Goal: Task Accomplishment & Management: Manage account settings

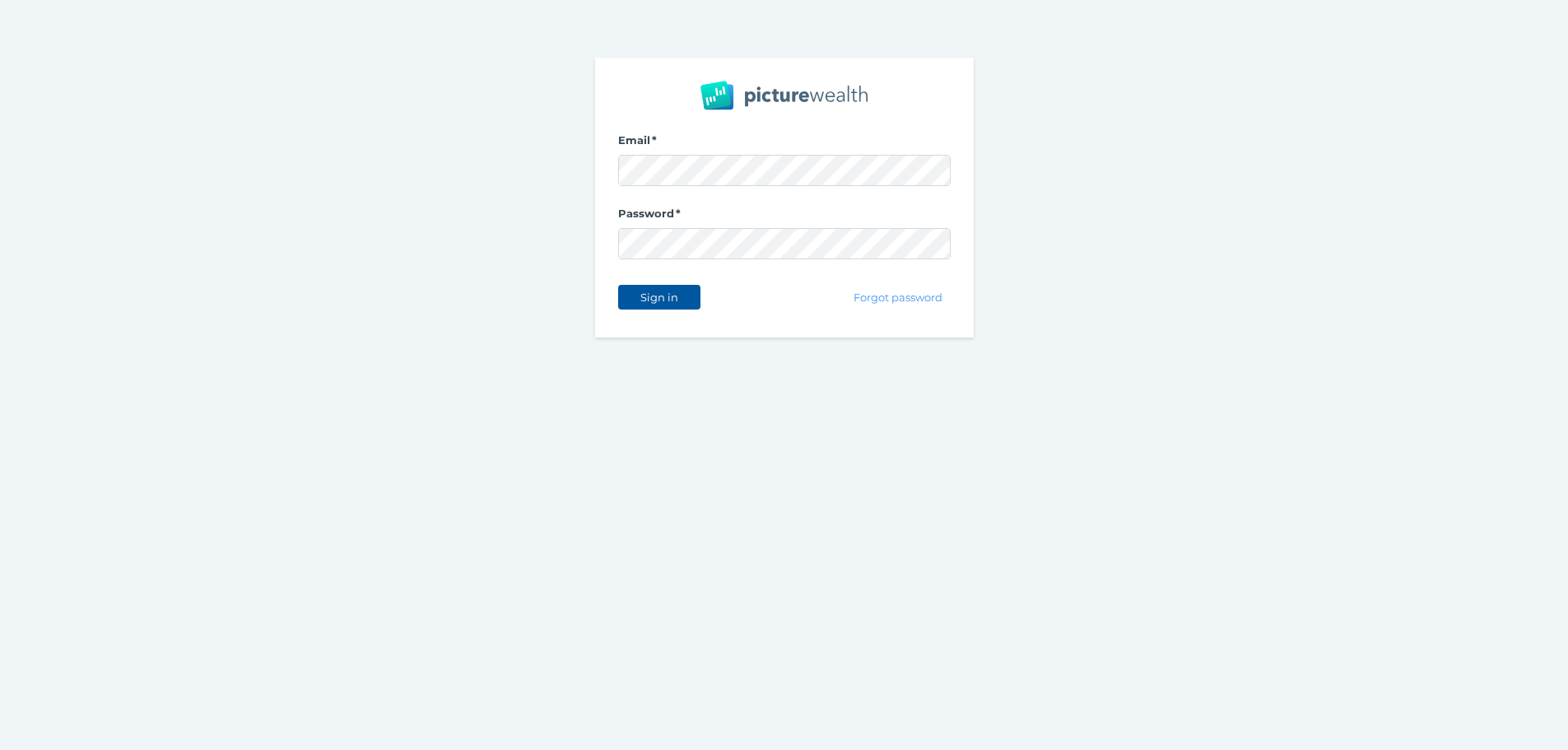
click at [673, 295] on span "Sign in" at bounding box center [659, 297] width 52 height 14
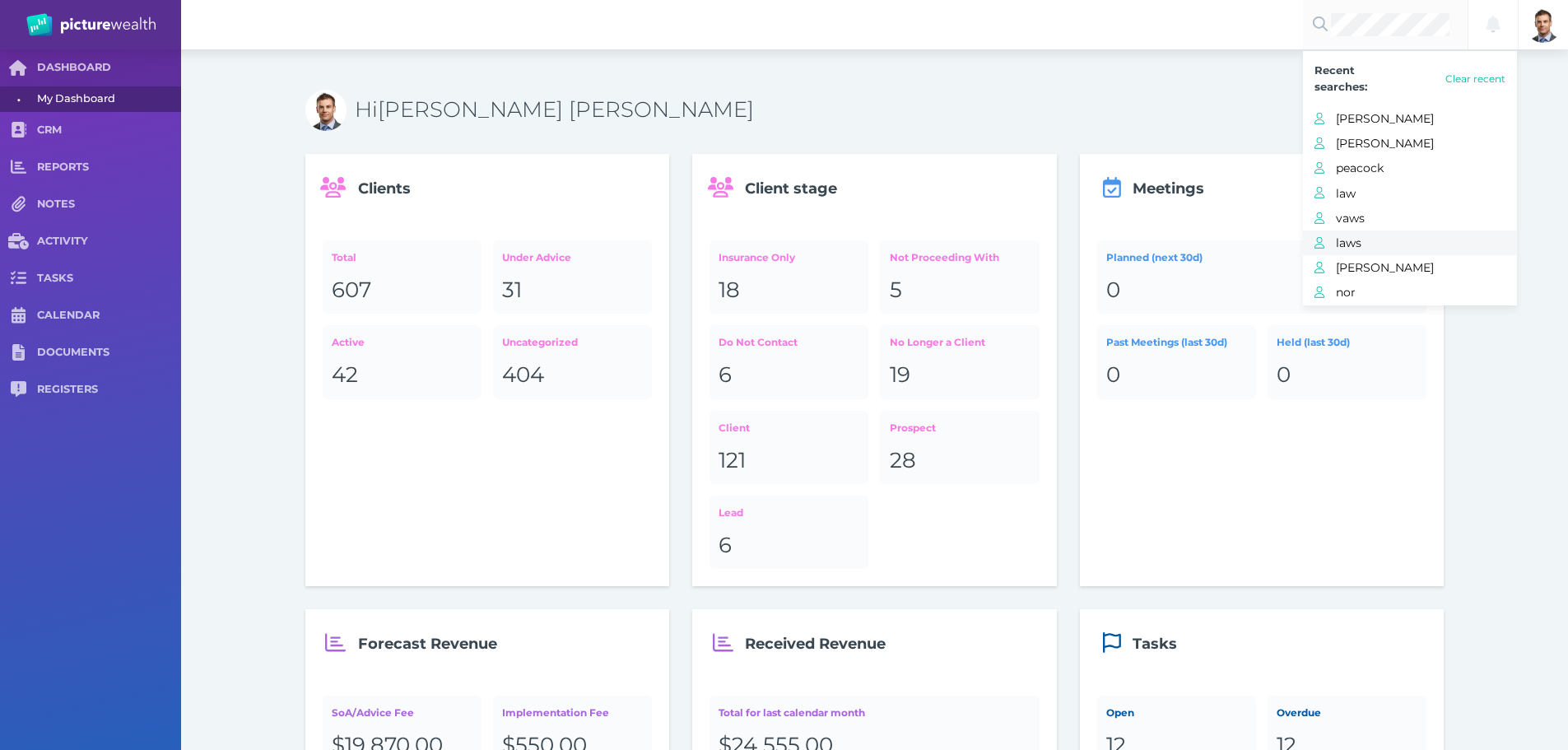
click at [1372, 236] on span "laws" at bounding box center [1426, 242] width 181 height 22
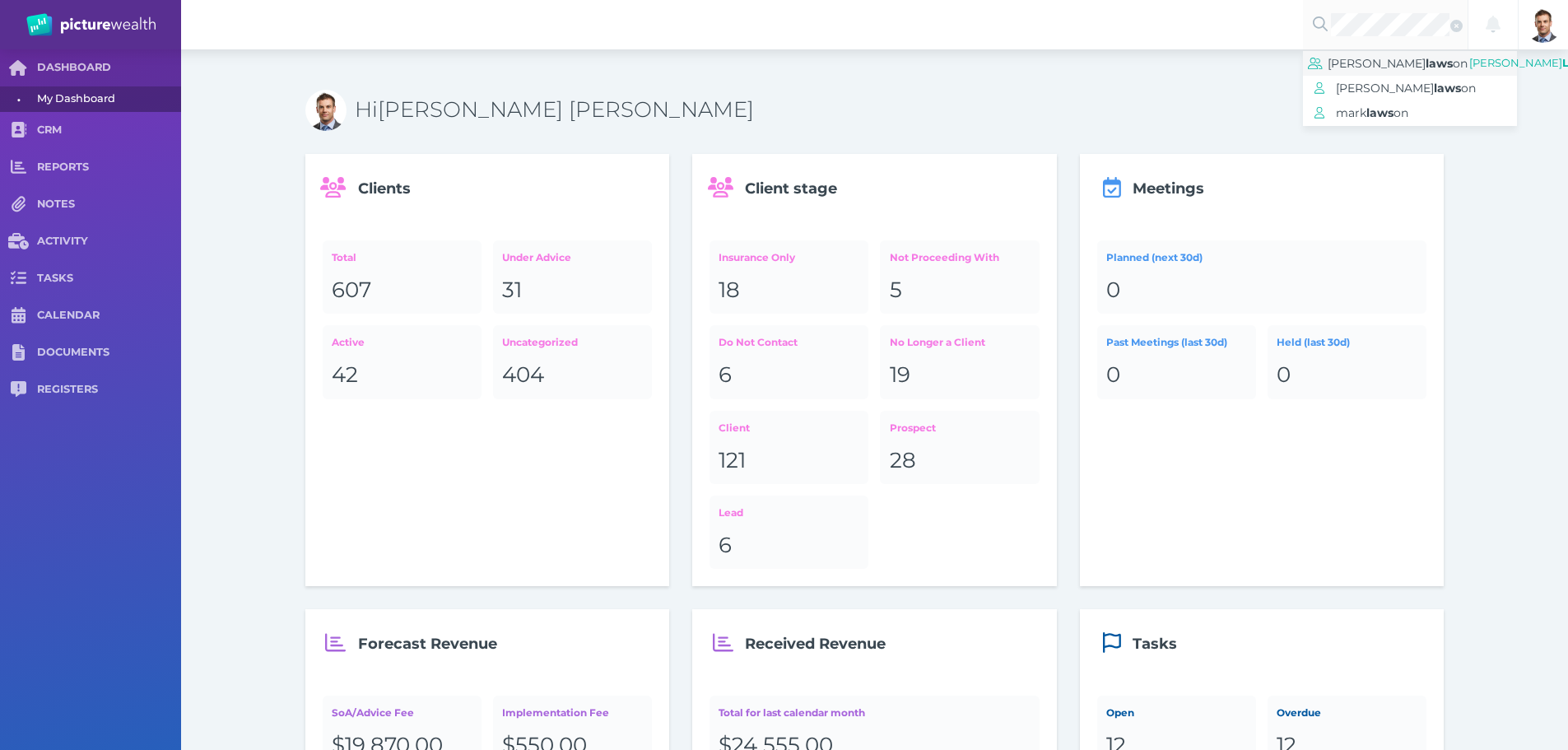
click at [1354, 69] on span "[PERSON_NAME]" at bounding box center [1376, 63] width 98 height 14
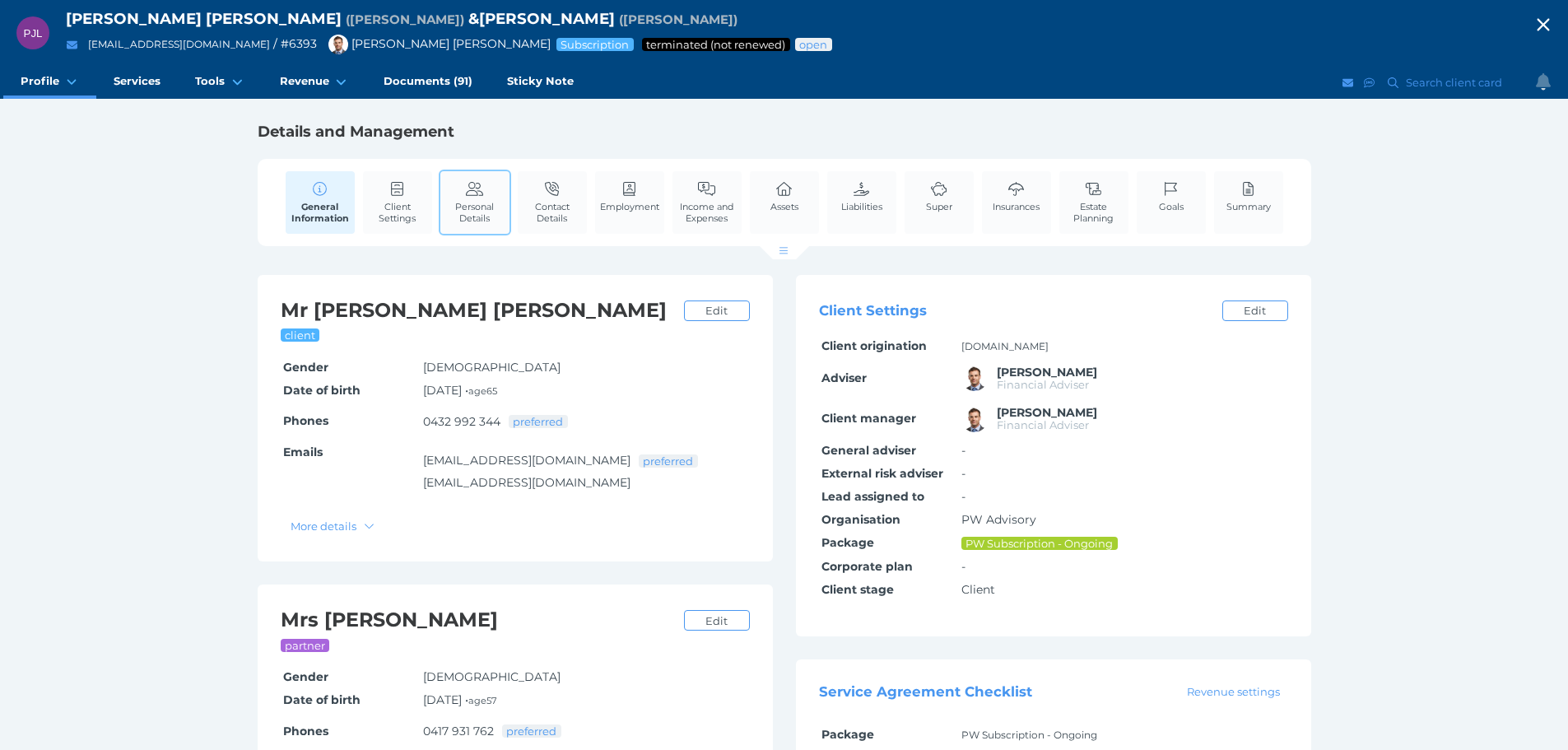
click at [485, 208] on span "Personal Details" at bounding box center [475, 213] width 61 height 23
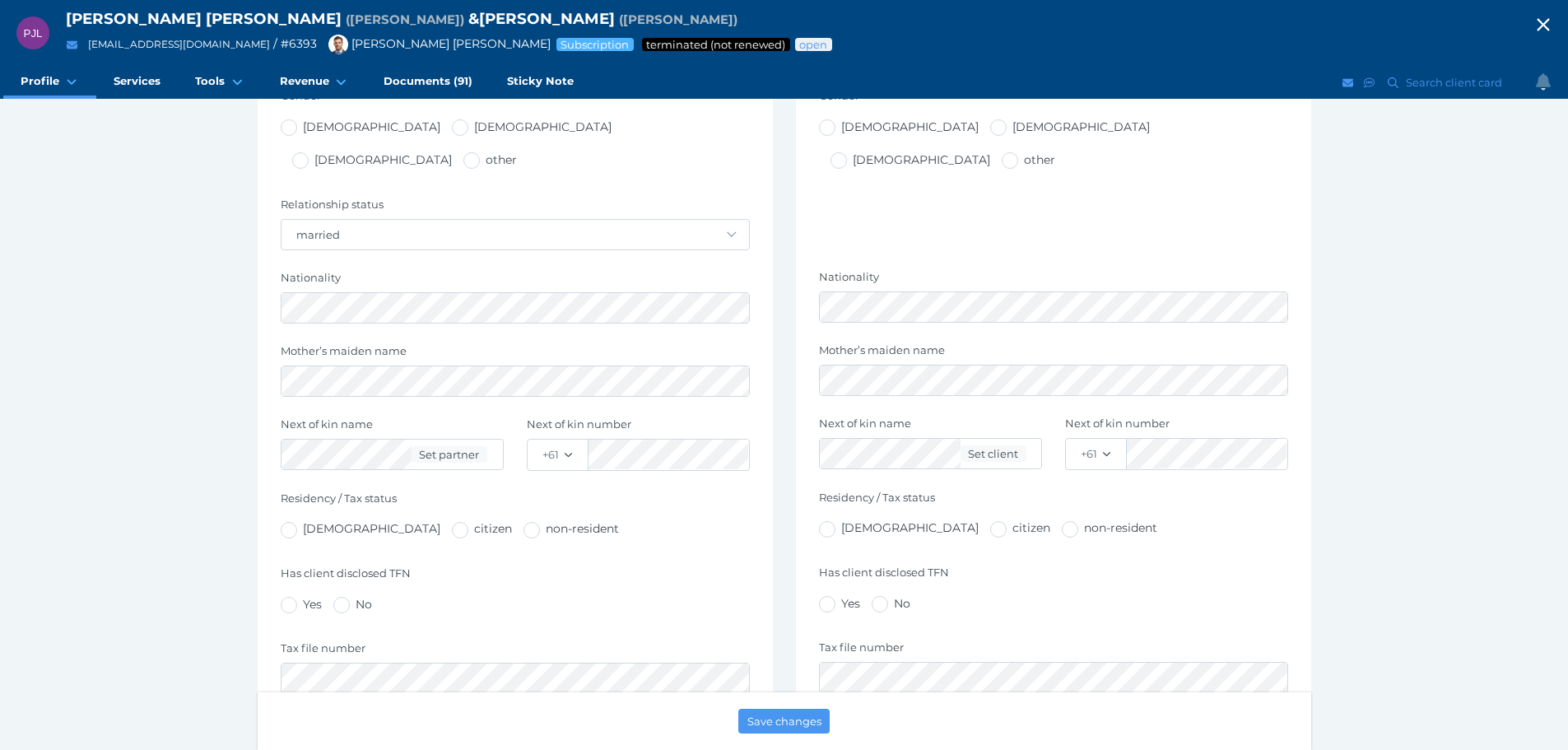
scroll to position [658, 0]
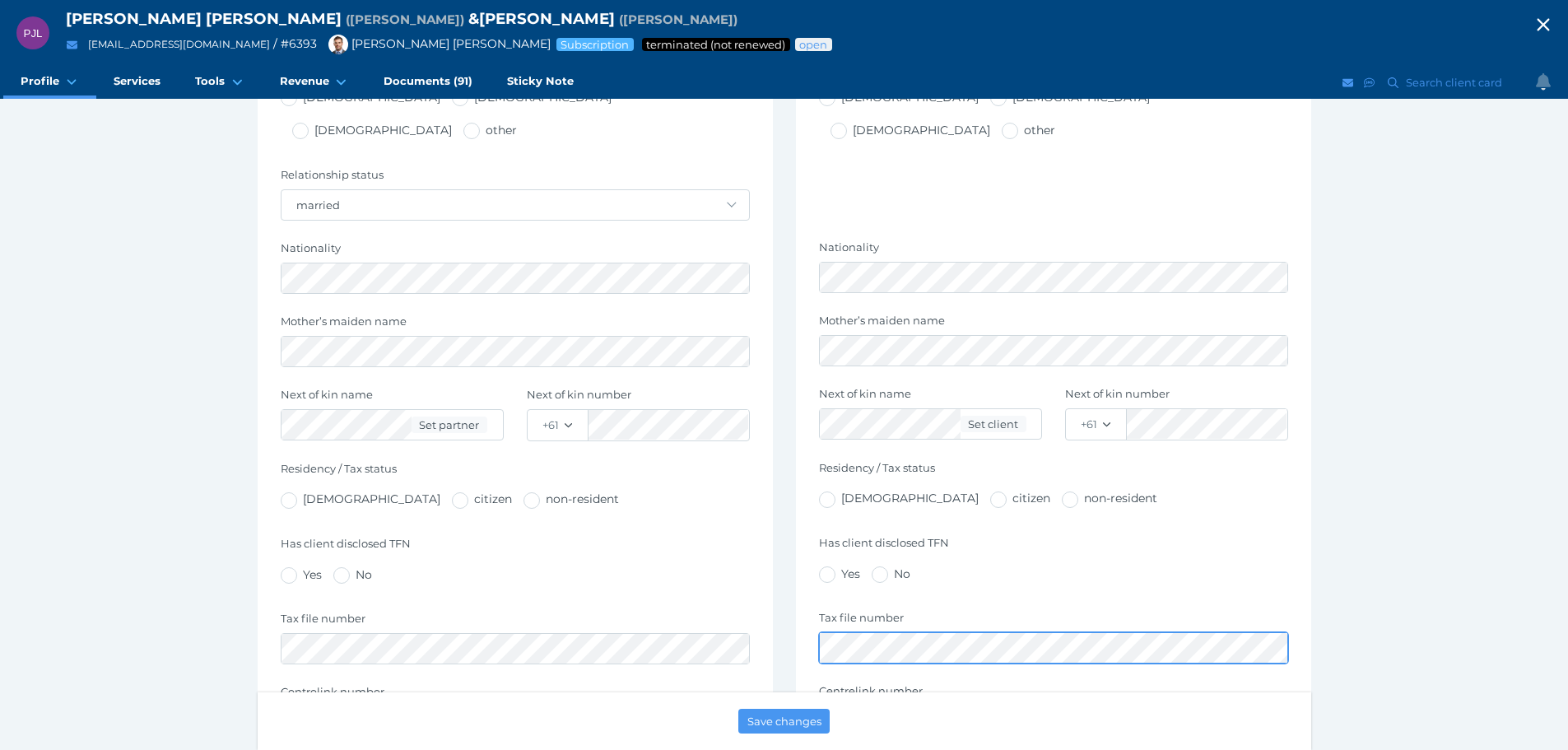
click at [665, 614] on div "[PERSON_NAME] [PERSON_NAME] Options Personal details Title - Mr Mrs Ms Miss Dr …" at bounding box center [784, 401] width 1053 height 1569
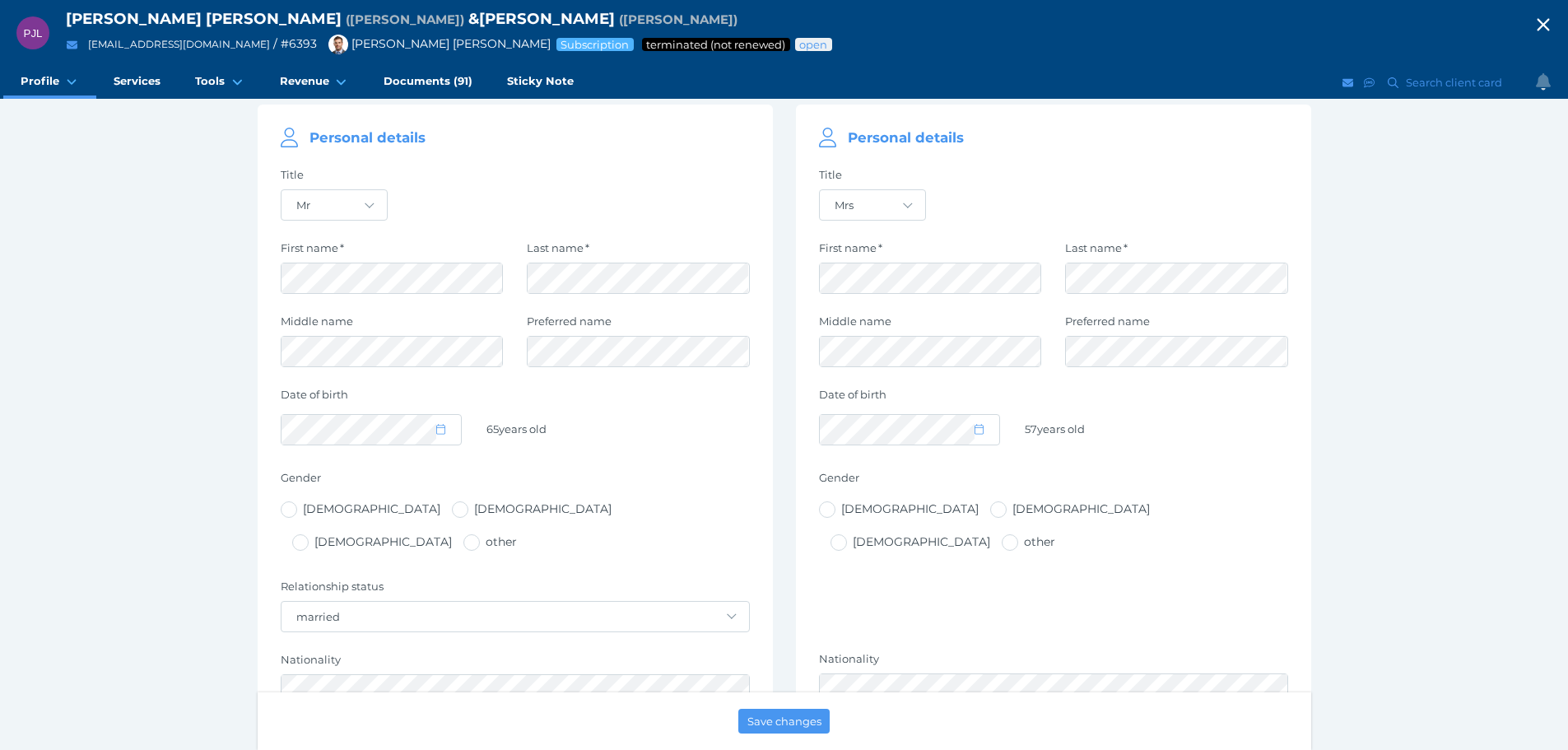
scroll to position [0, 0]
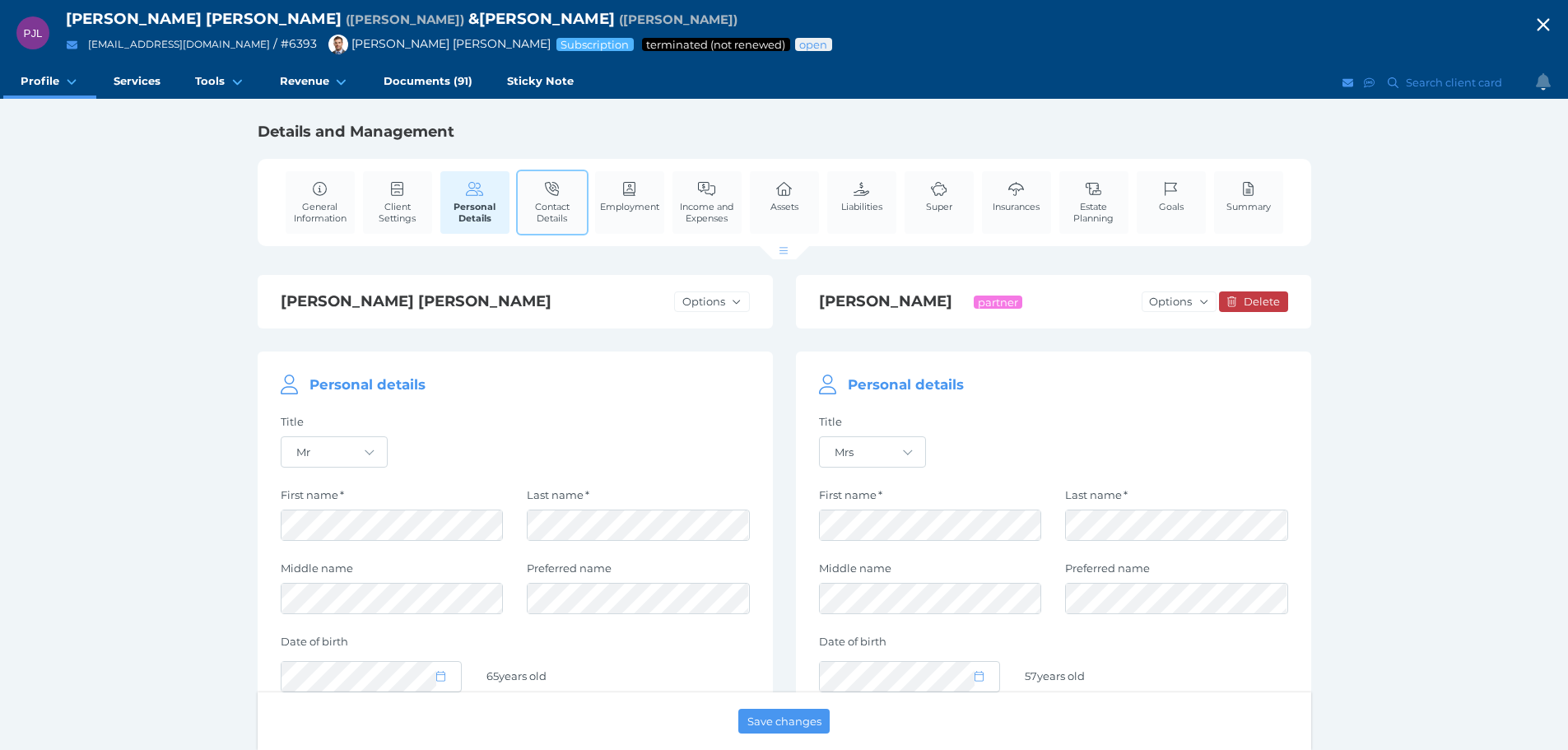
click at [557, 206] on span "Contact Details" at bounding box center [553, 213] width 61 height 23
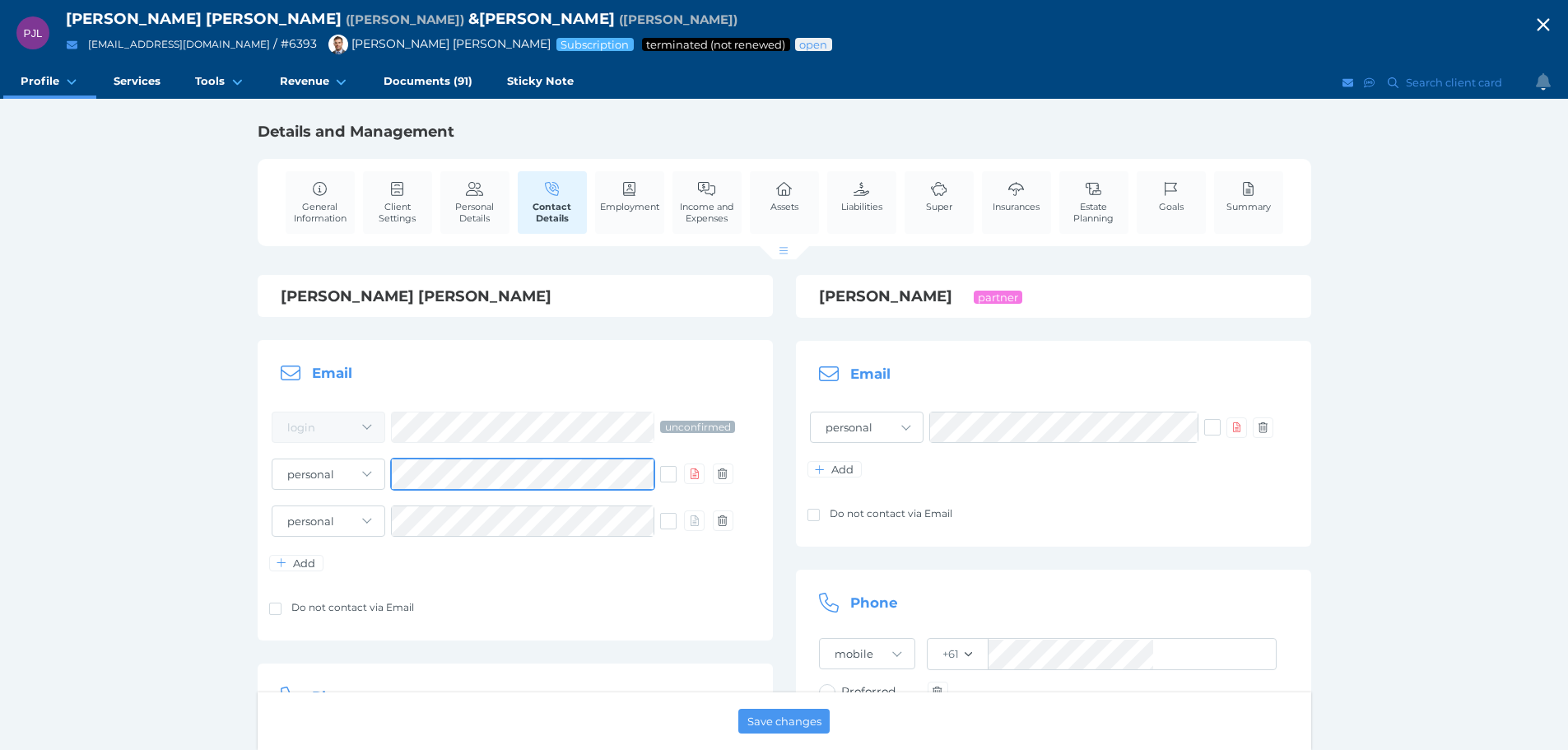
click at [258, 480] on div "Email login unconfirmed personal work other personal work other Add Do not cont…" at bounding box center [515, 489] width 515 height 300
click at [531, 605] on label "Do not contact via Email" at bounding box center [503, 608] width 469 height 20
